Goal: Task Accomplishment & Management: Manage account settings

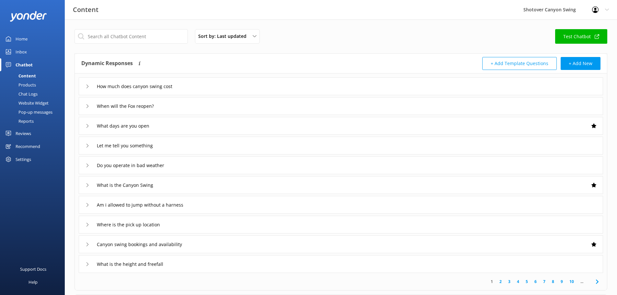
click at [225, 109] on div "When will the Fox reopen?" at bounding box center [341, 106] width 524 height 18
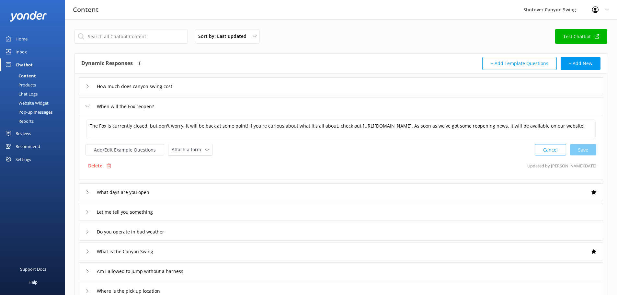
click at [225, 109] on div "When will the Fox reopen?" at bounding box center [341, 106] width 524 height 18
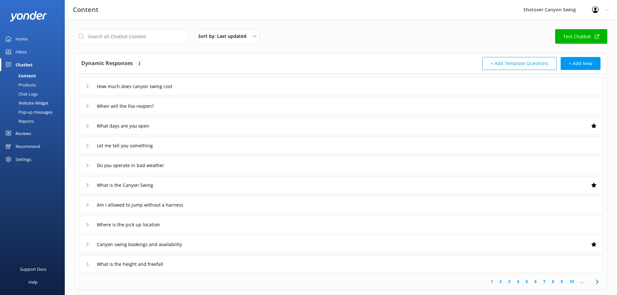
click at [179, 121] on div "What days are you open" at bounding box center [341, 126] width 524 height 18
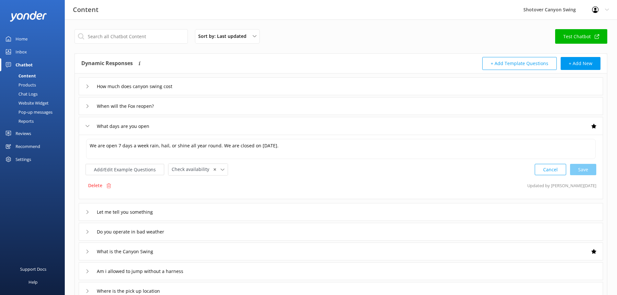
click at [182, 124] on div "What days are you open" at bounding box center [341, 126] width 524 height 18
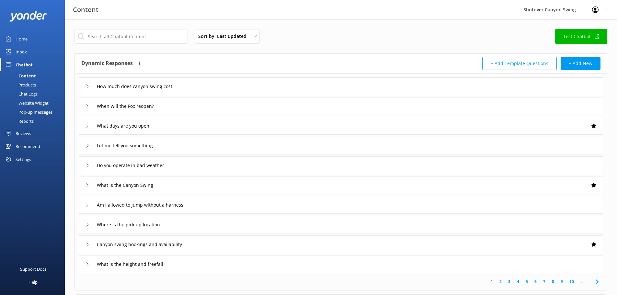
click at [23, 65] on div "Chatbot" at bounding box center [24, 64] width 17 height 13
click at [29, 133] on div "Reviews" at bounding box center [24, 133] width 16 height 13
